Goal: Transaction & Acquisition: Purchase product/service

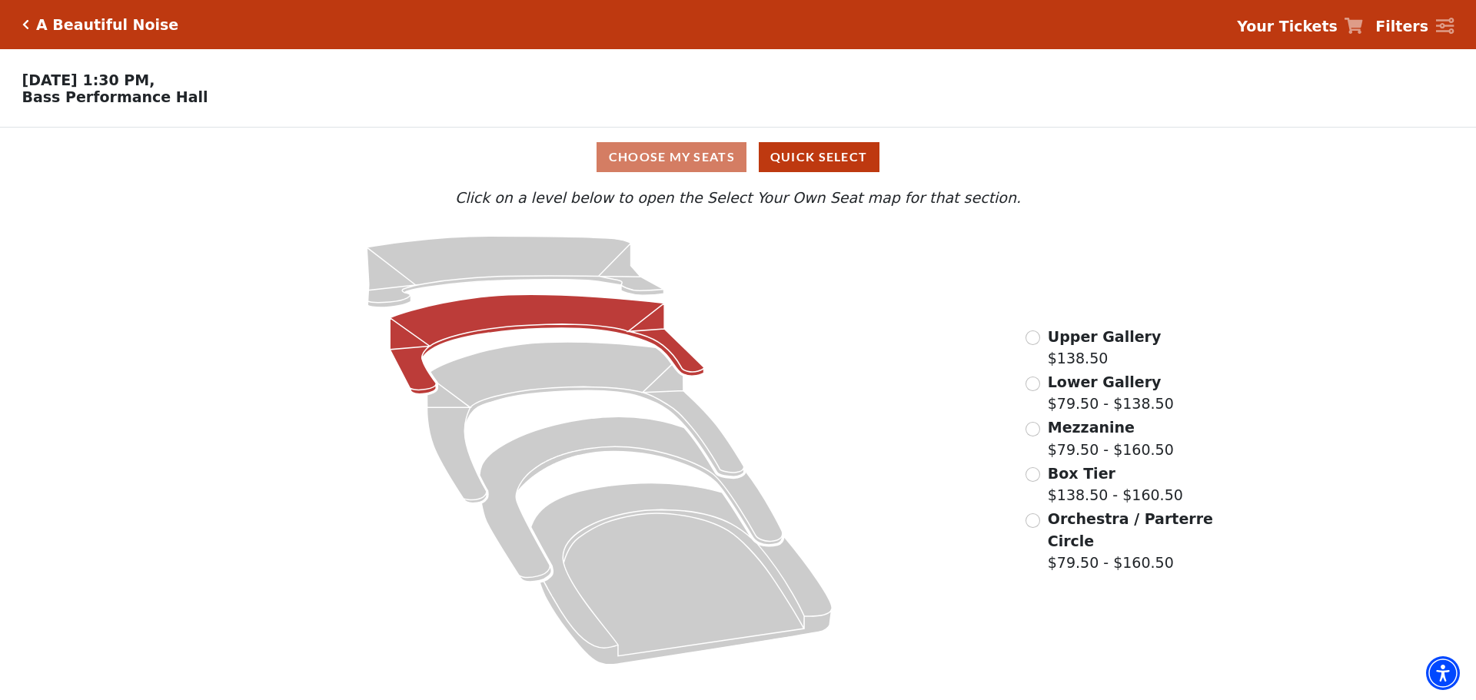
click at [561, 317] on icon at bounding box center [548, 344] width 314 height 100
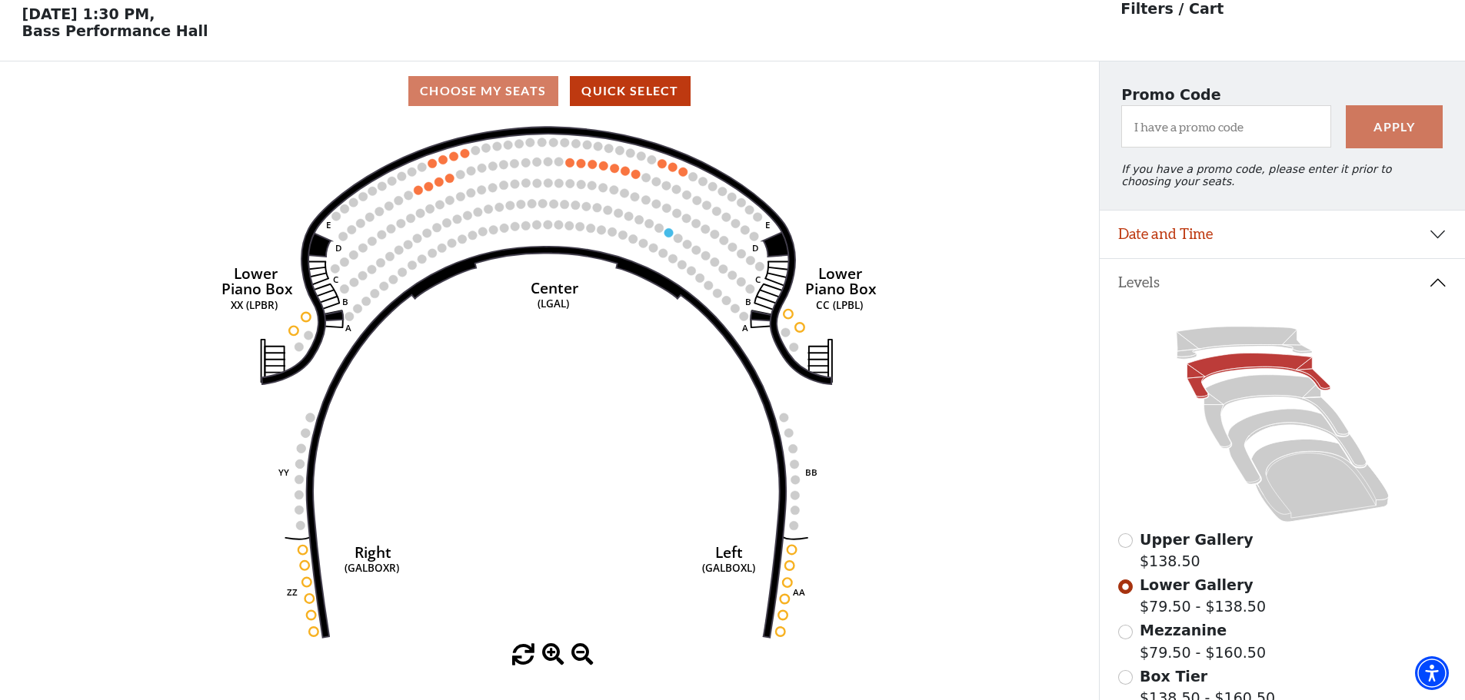
scroll to position [72, 0]
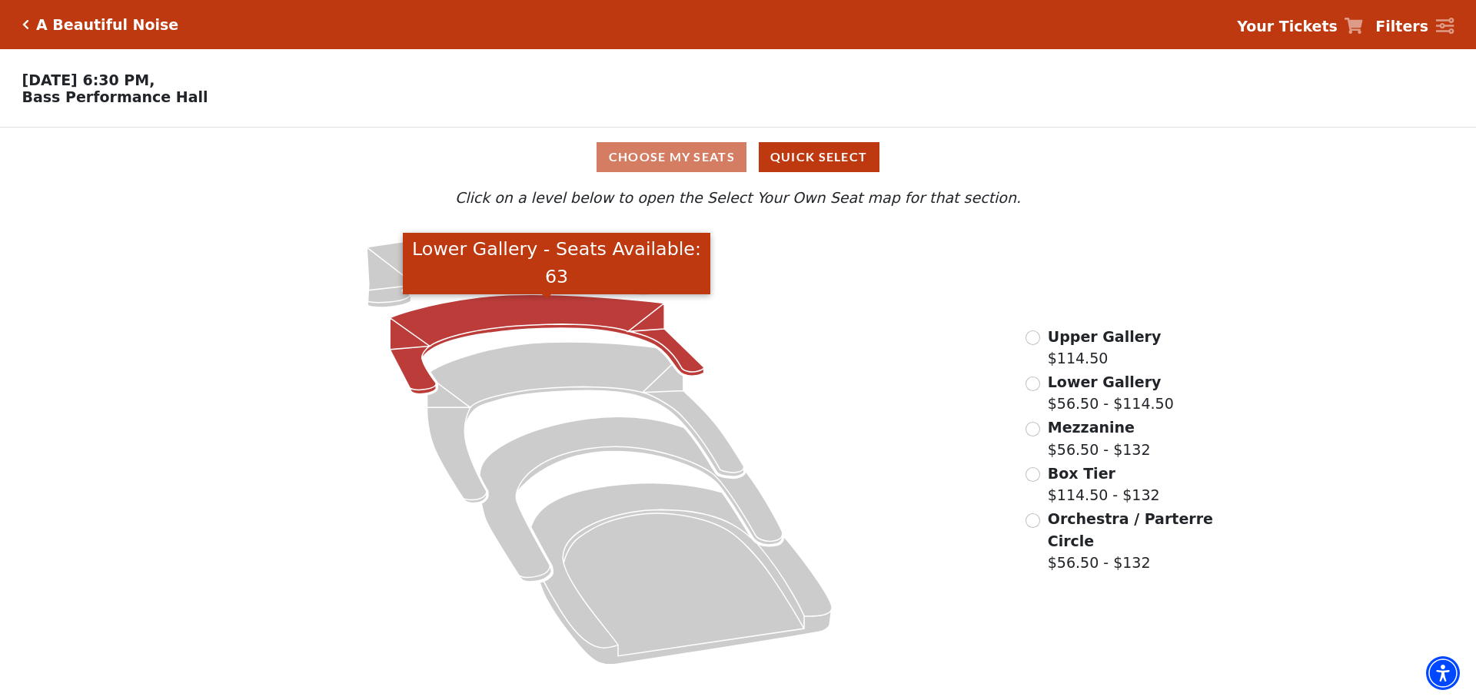
click at [514, 313] on icon "Lower Gallery - Seats Available: 63" at bounding box center [548, 344] width 314 height 100
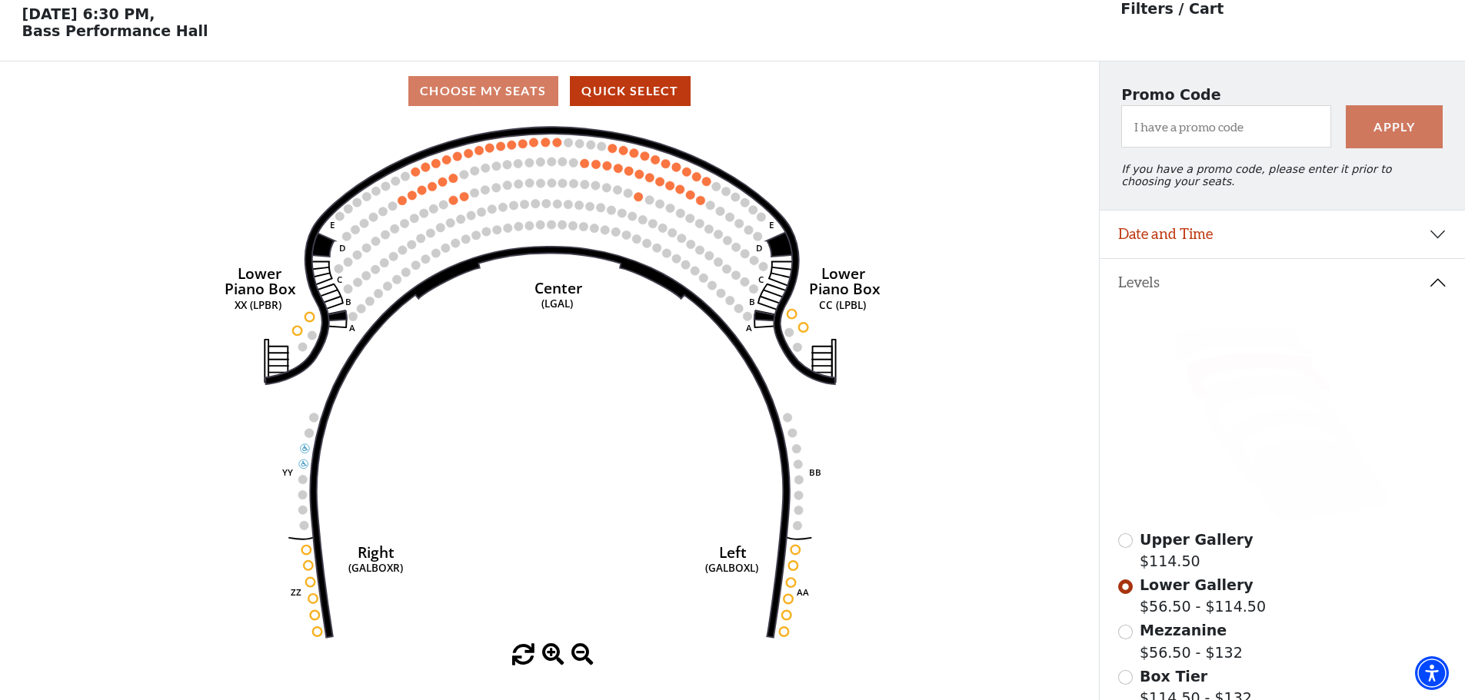
scroll to position [72, 0]
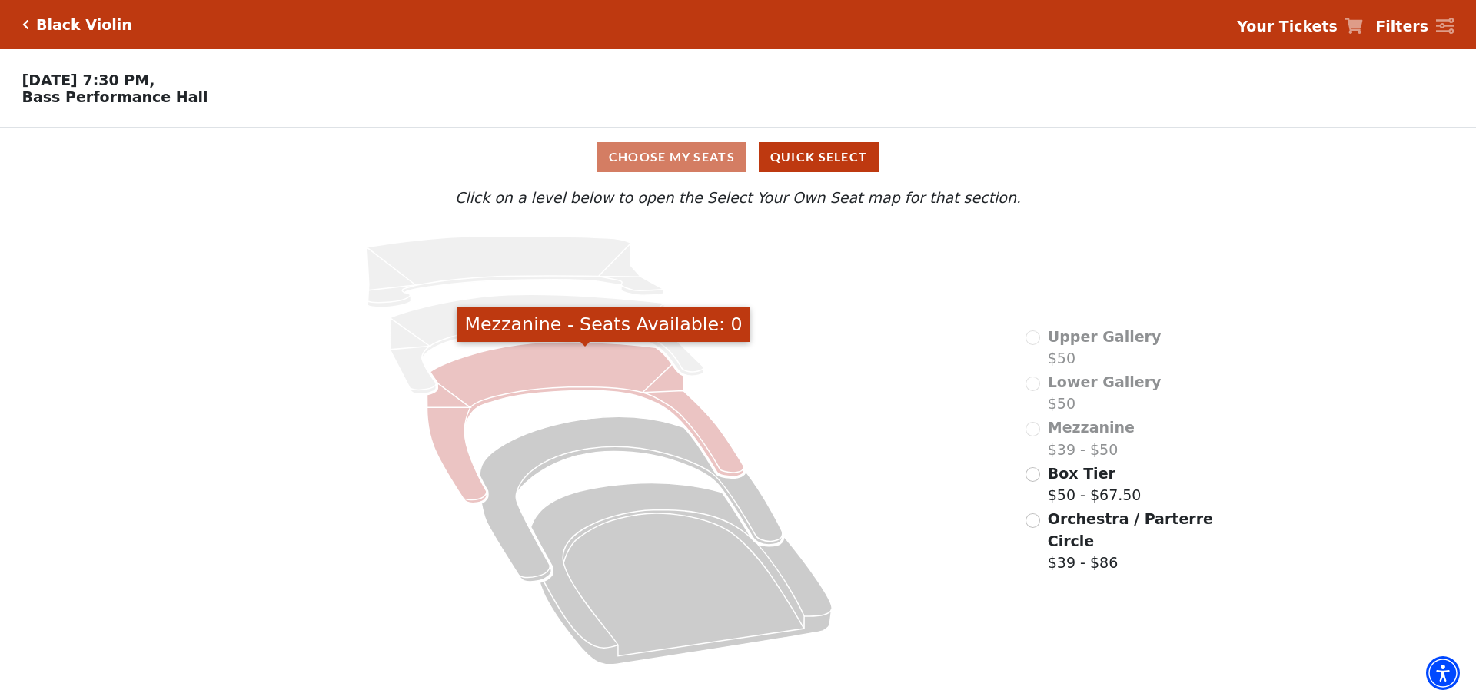
click at [536, 374] on icon "Mezzanine - Seats Available: 0" at bounding box center [586, 422] width 317 height 161
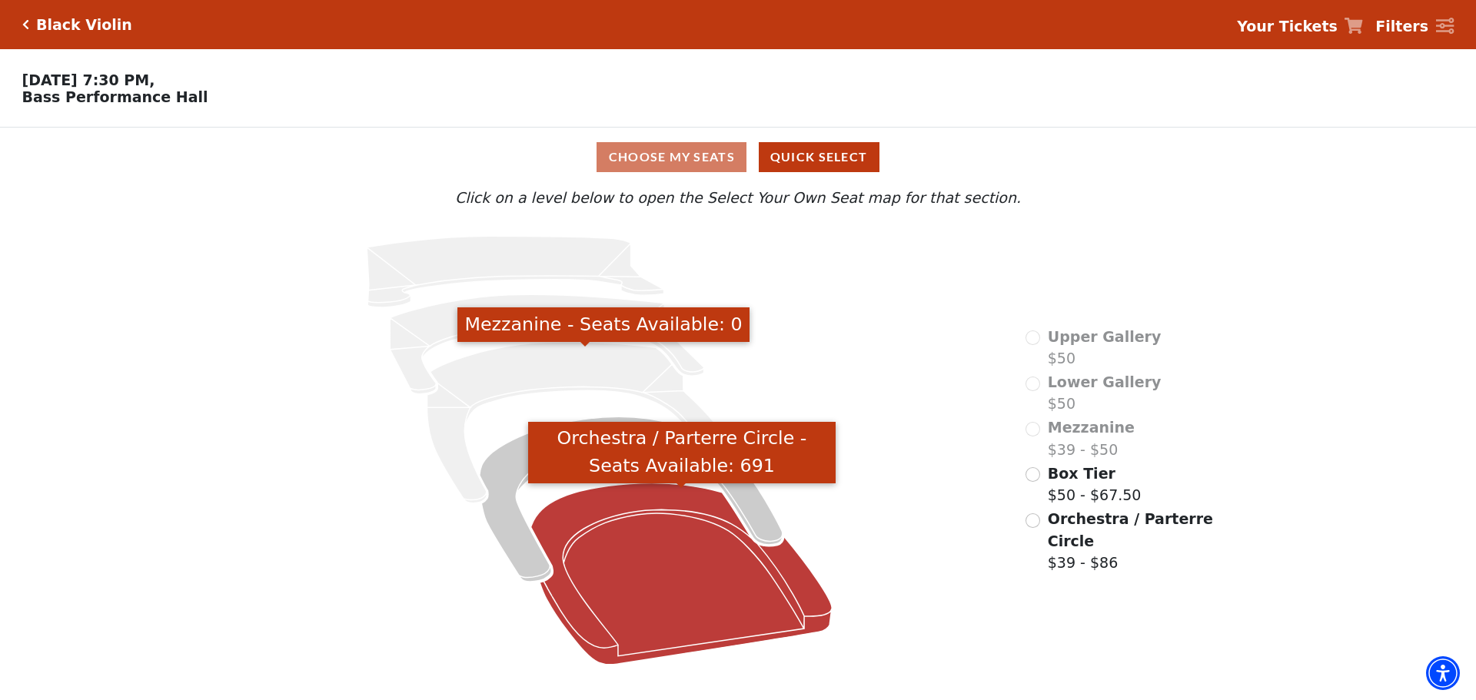
click at [677, 607] on icon "Orchestra / Parterre Circle - Seats Available: 691" at bounding box center [681, 574] width 301 height 181
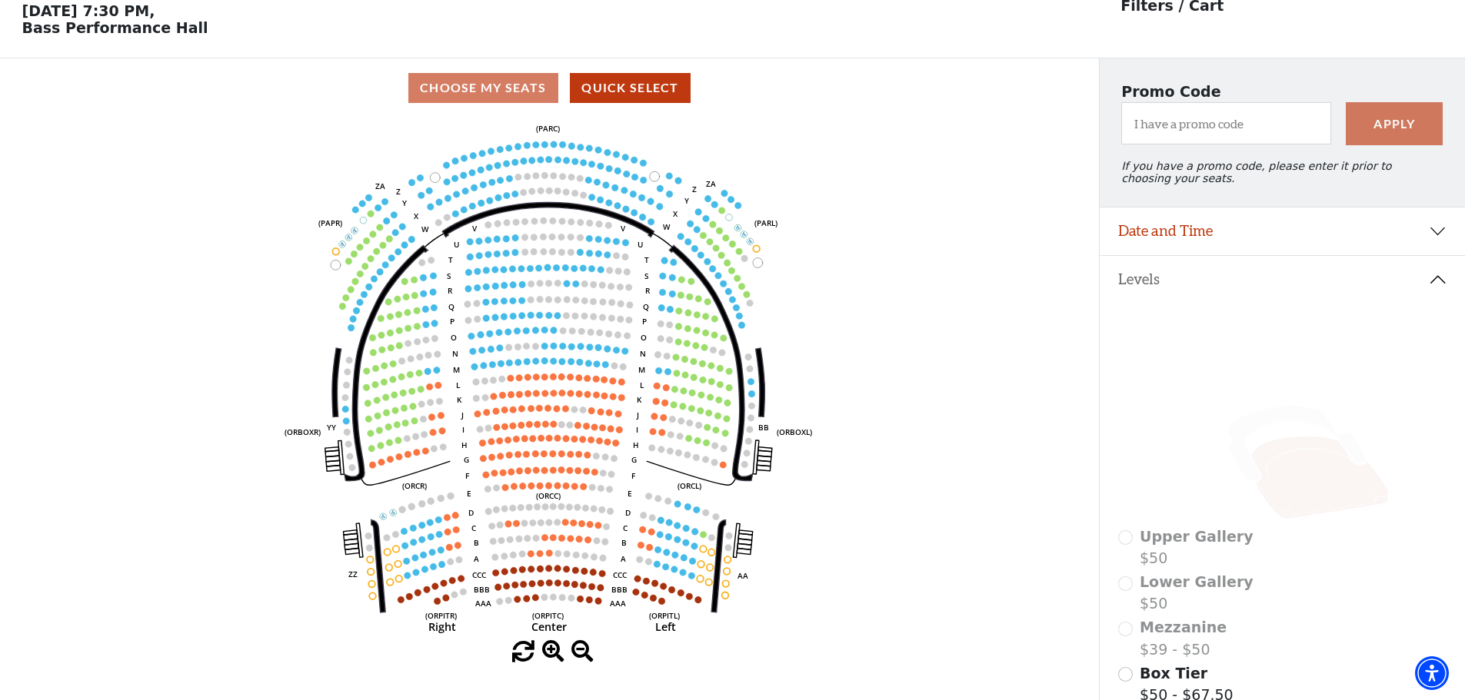
scroll to position [72, 0]
